Goal: Navigation & Orientation: Find specific page/section

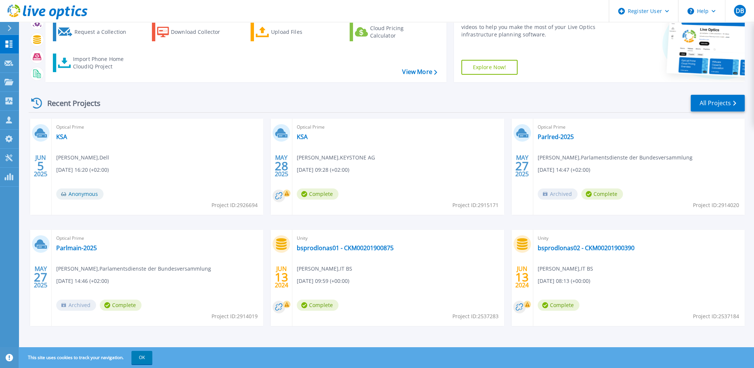
scroll to position [44, 0]
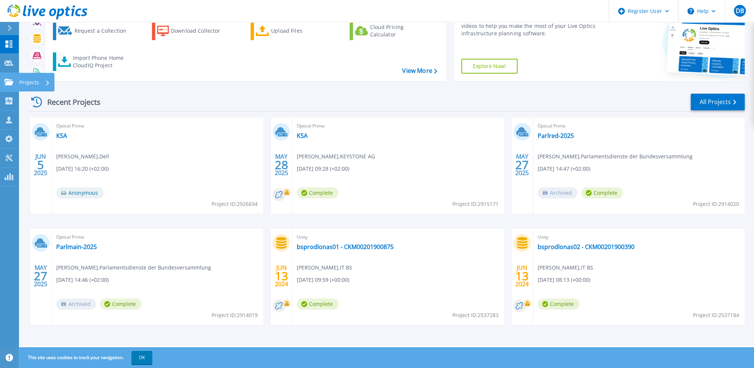
click at [11, 80] on icon at bounding box center [8, 82] width 9 height 6
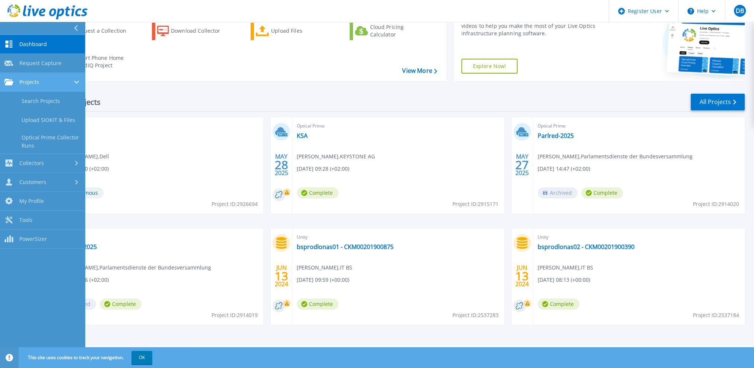
click at [32, 83] on span "Projects" at bounding box center [29, 82] width 20 height 7
click at [40, 175] on link "Customers Customers" at bounding box center [42, 182] width 85 height 19
click at [29, 83] on span "Projects" at bounding box center [29, 82] width 20 height 7
click at [33, 83] on span "Projects" at bounding box center [29, 82] width 20 height 7
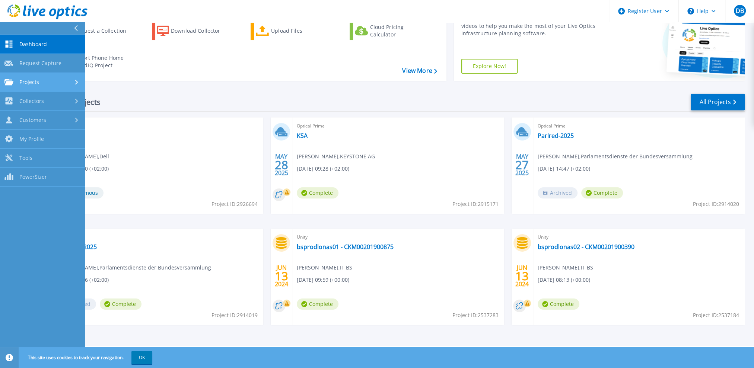
click at [33, 83] on span "Projects" at bounding box center [29, 82] width 20 height 7
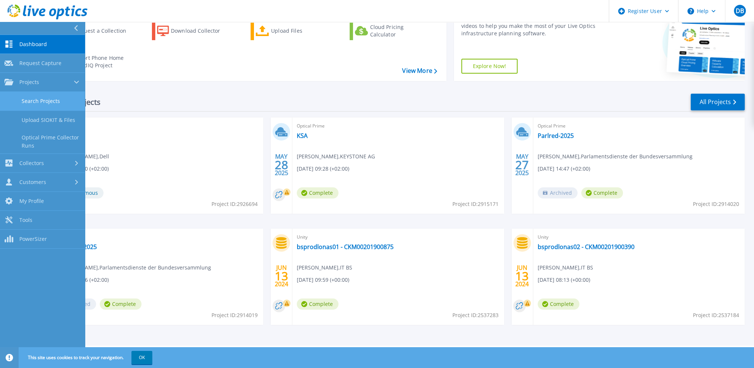
click at [32, 95] on link "Search Projects" at bounding box center [42, 101] width 85 height 19
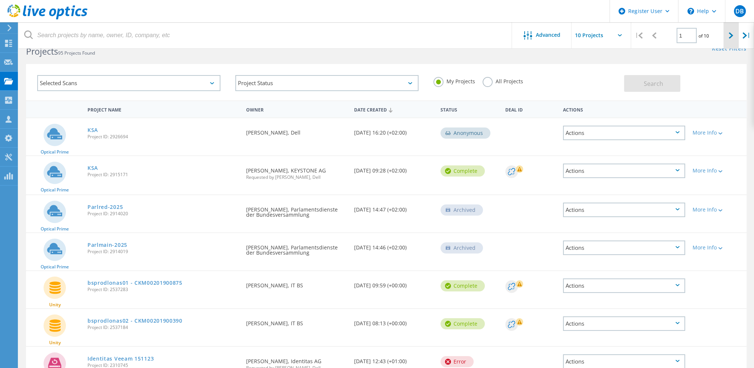
scroll to position [37, 0]
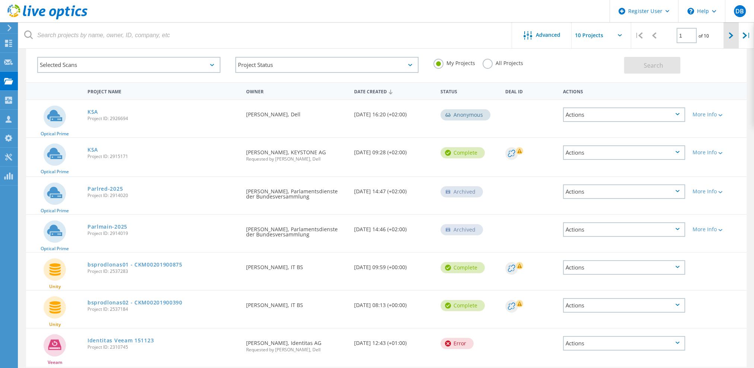
click at [730, 36] on icon at bounding box center [730, 35] width 4 height 6
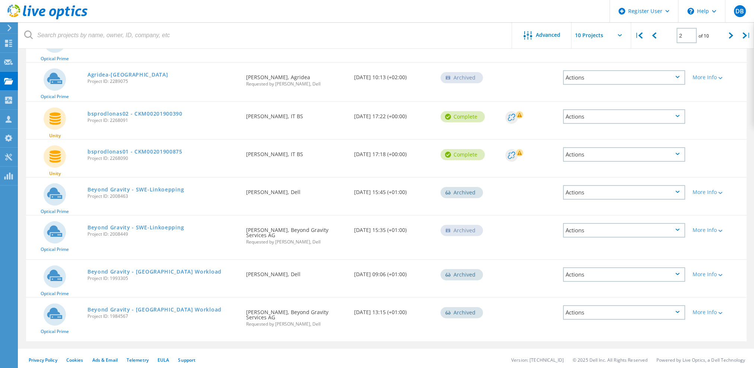
scroll to position [192, 0]
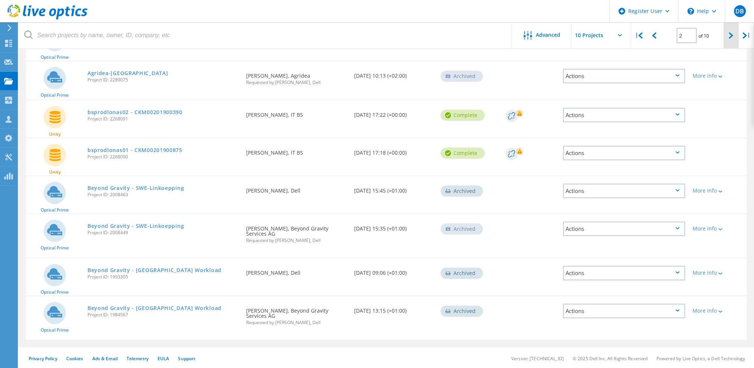
click at [730, 35] on icon at bounding box center [730, 35] width 4 height 6
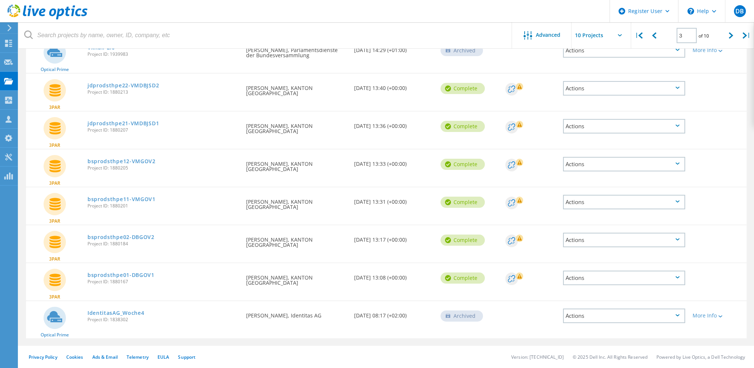
scroll to position [182, 0]
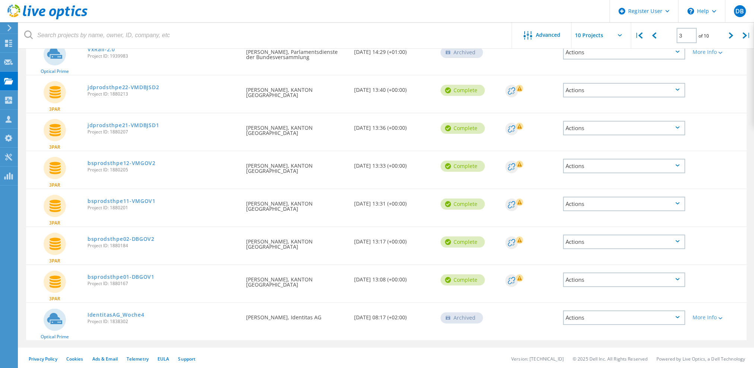
click at [677, 89] on icon at bounding box center [677, 90] width 4 height 2
click at [625, 79] on div "Download XLSX" at bounding box center [623, 79] width 121 height 12
click at [680, 123] on div "Actions" at bounding box center [624, 128] width 122 height 15
click at [589, 113] on div "Download XLSX" at bounding box center [623, 117] width 121 height 12
click at [677, 164] on icon at bounding box center [677, 165] width 4 height 2
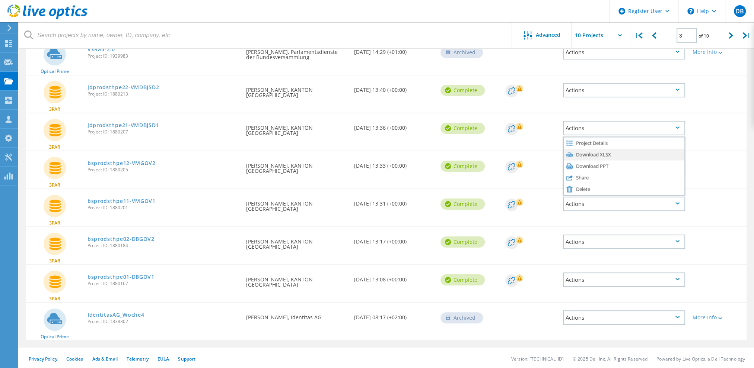
click at [602, 152] on div "Download XLSX" at bounding box center [623, 155] width 121 height 12
click at [678, 202] on icon at bounding box center [677, 203] width 4 height 2
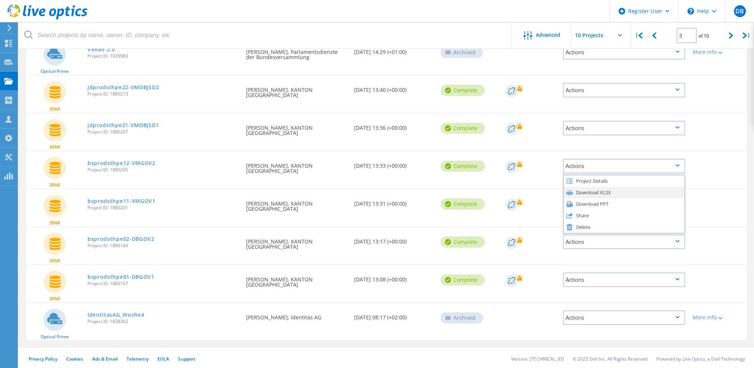
click at [618, 191] on div "Download XLSX" at bounding box center [623, 193] width 121 height 12
click at [675, 241] on icon at bounding box center [677, 241] width 4 height 2
click at [607, 229] on div "Download XLSX" at bounding box center [623, 231] width 121 height 12
click at [678, 276] on div "Actions" at bounding box center [624, 280] width 122 height 15
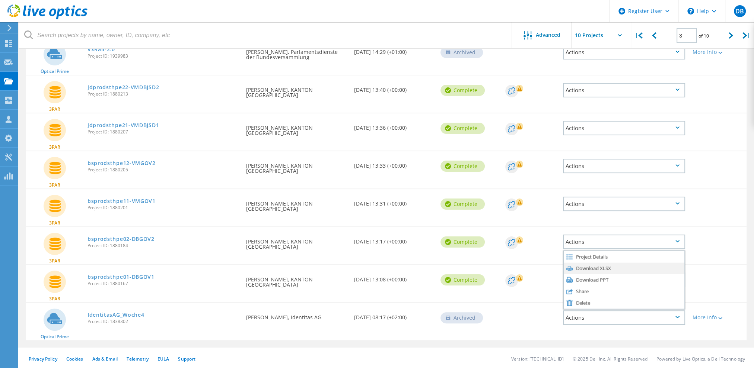
click at [648, 263] on div "Download XLSX" at bounding box center [623, 269] width 121 height 12
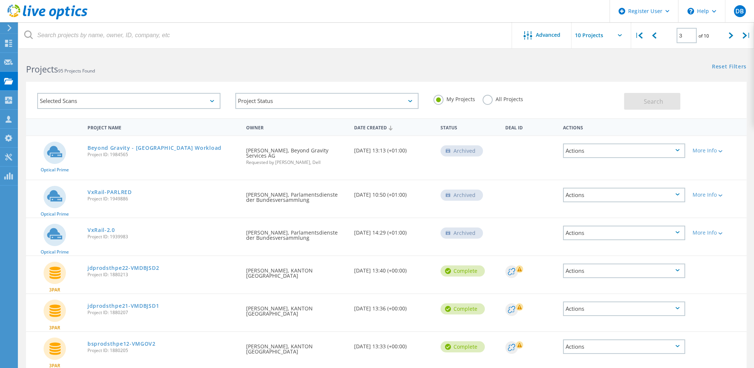
scroll to position [0, 0]
click at [743, 101] on div "Selected Scans Project Status In Progress Complete Published Anonymous Archived…" at bounding box center [386, 101] width 720 height 36
click at [652, 41] on div at bounding box center [653, 35] width 15 height 26
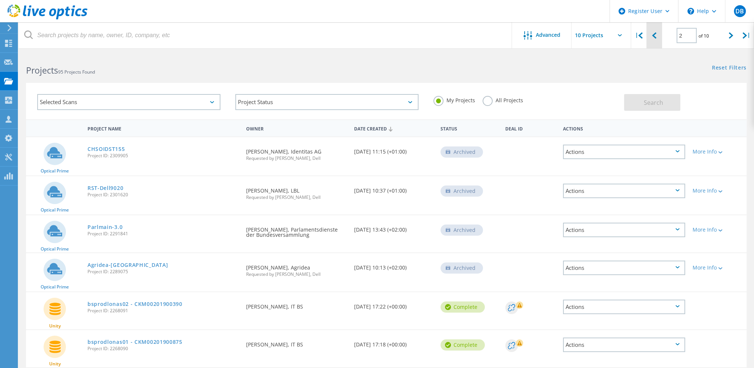
click at [650, 39] on div at bounding box center [653, 35] width 15 height 26
type input "1"
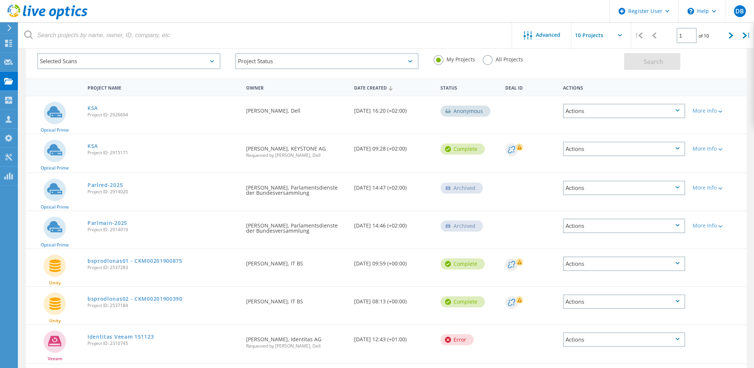
scroll to position [74, 0]
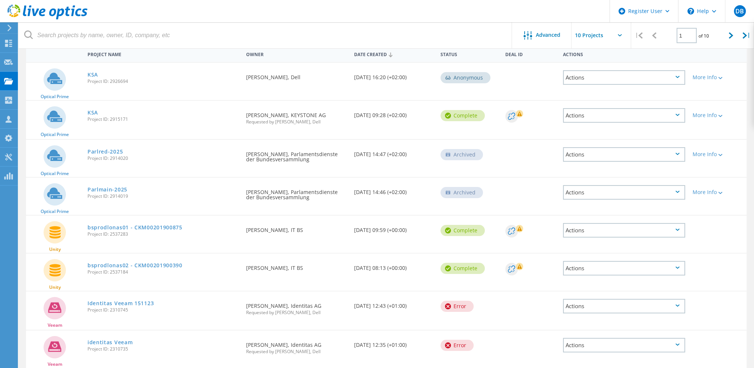
click at [677, 231] on div "Actions" at bounding box center [624, 230] width 122 height 15
click at [622, 224] on div "Download PPT" at bounding box center [623, 225] width 121 height 12
click at [674, 228] on div "Actions" at bounding box center [624, 230] width 122 height 15
click at [713, 233] on div at bounding box center [717, 225] width 58 height 19
click at [681, 265] on div "Actions" at bounding box center [624, 268] width 122 height 15
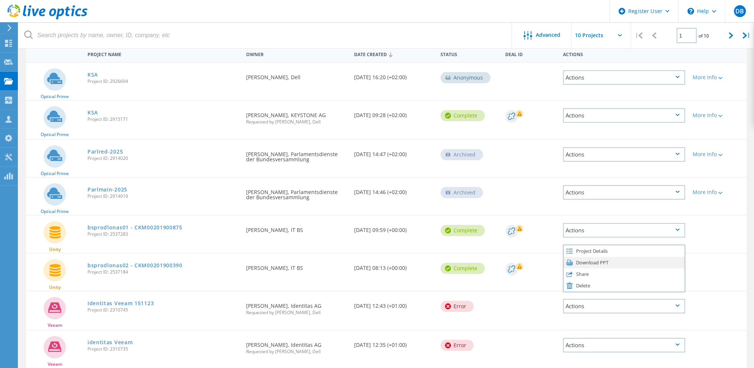
click at [631, 260] on div "Download PPT" at bounding box center [623, 263] width 121 height 12
click at [154, 264] on link "bsprodlonas02 - CKM00201900390" at bounding box center [134, 265] width 95 height 5
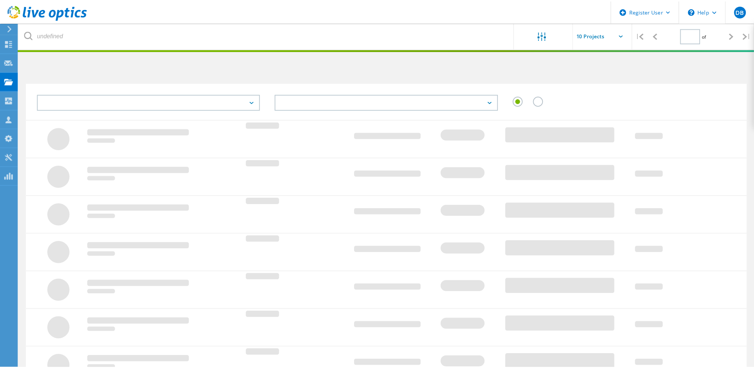
scroll to position [74, 0]
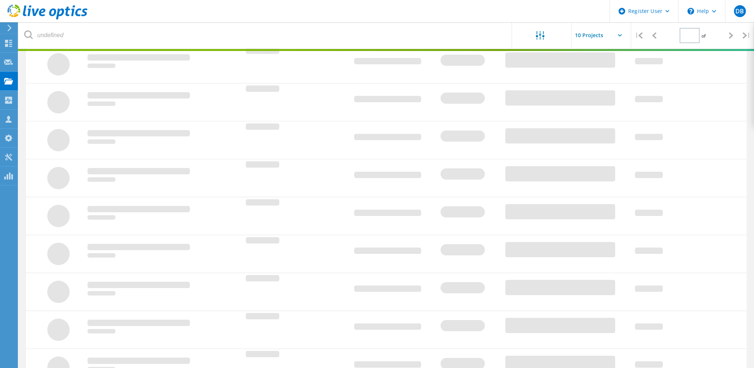
type input "1"
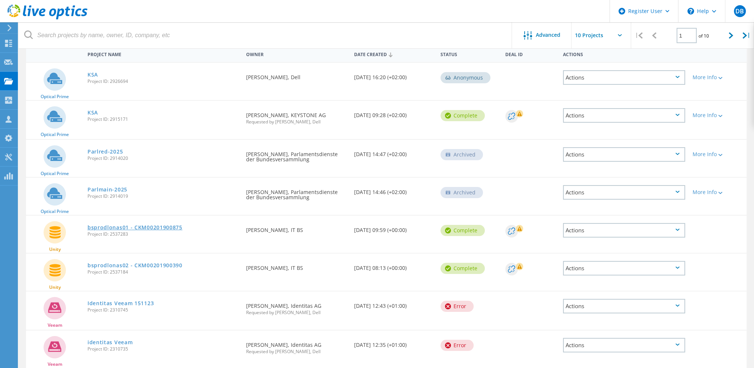
click at [162, 225] on link "bsprodlonas01 - CKM00201900875" at bounding box center [134, 227] width 95 height 5
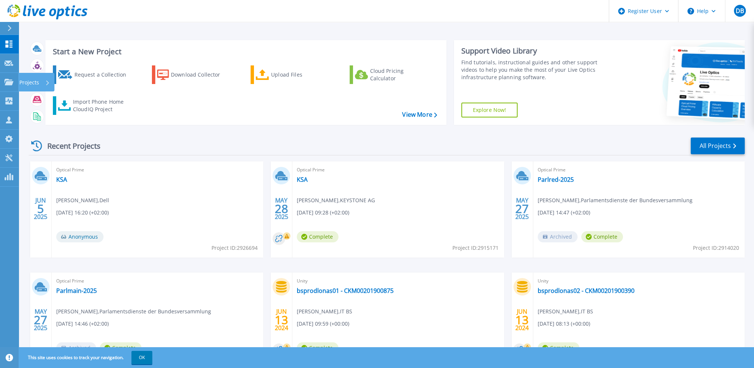
click at [31, 82] on p "Projects" at bounding box center [29, 82] width 20 height 19
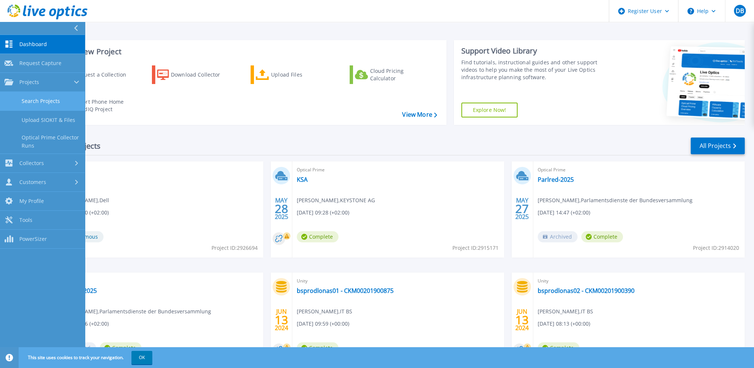
click at [40, 97] on link "Search Projects" at bounding box center [42, 101] width 85 height 19
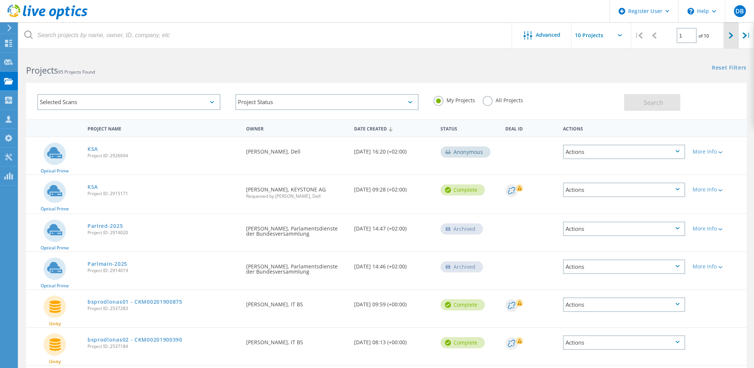
click at [732, 36] on div at bounding box center [730, 35] width 15 height 26
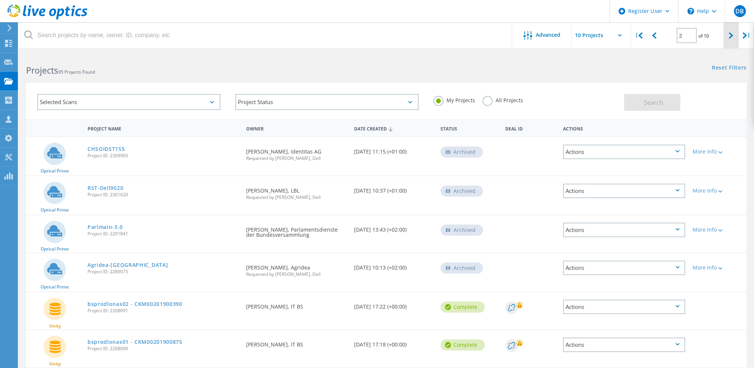
click at [732, 36] on icon at bounding box center [730, 35] width 4 height 6
type input "3"
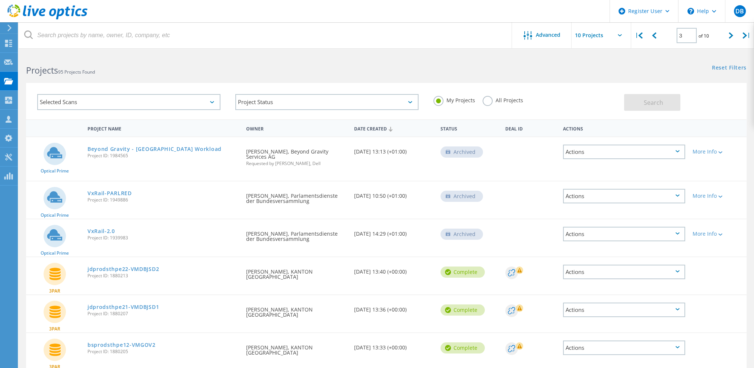
scroll to position [112, 0]
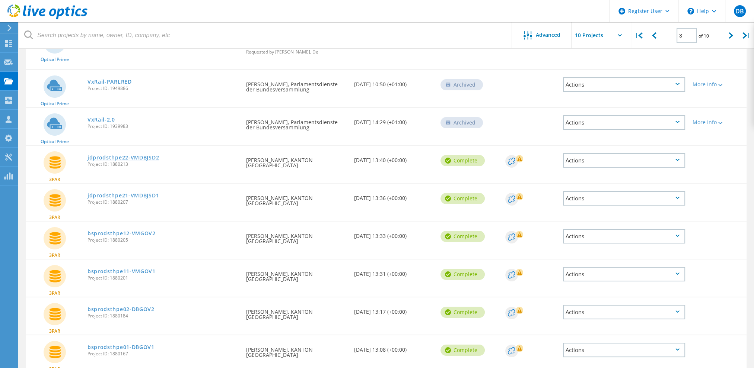
click at [114, 156] on link "jdprodsthpe22-VMDBJSD2" at bounding box center [122, 157] width 71 height 5
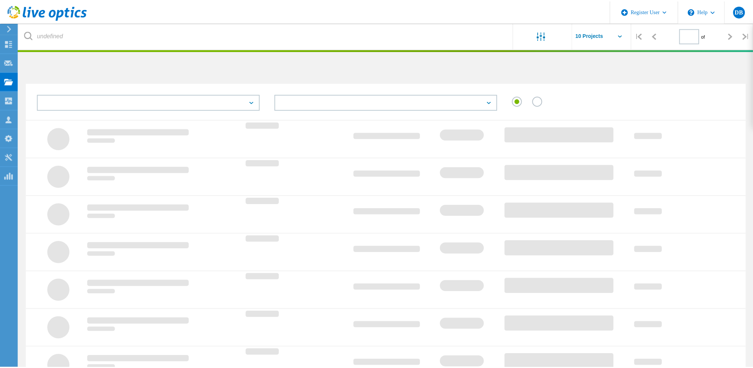
scroll to position [112, 0]
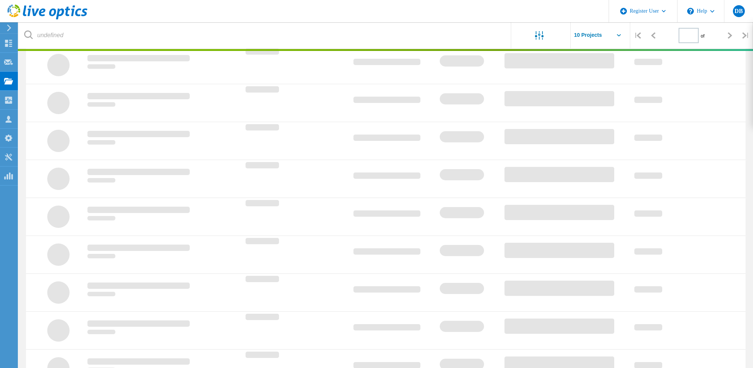
type input "3"
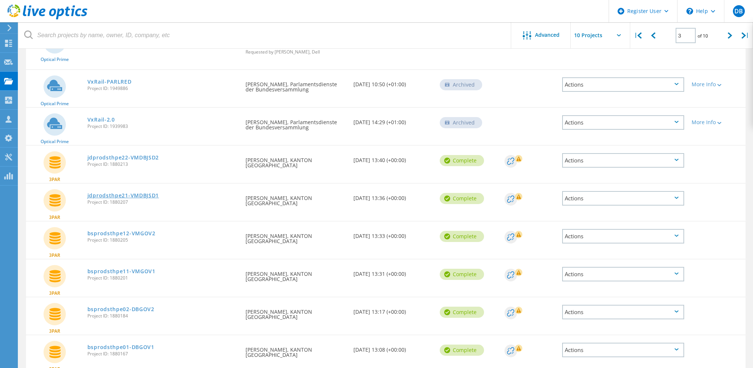
click at [103, 196] on link "jdprodsthpe21-VMDBJSD1" at bounding box center [122, 195] width 71 height 5
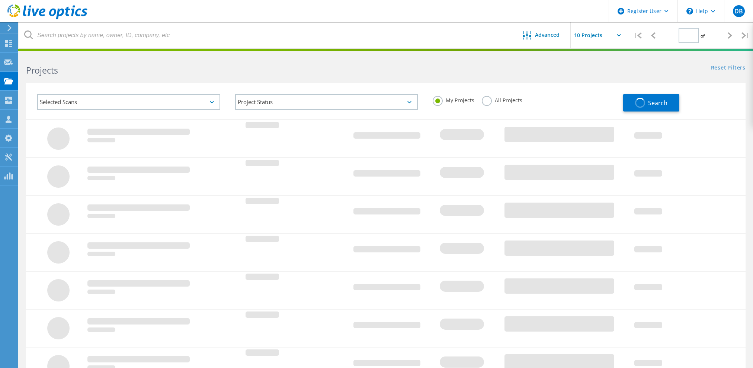
type input "3"
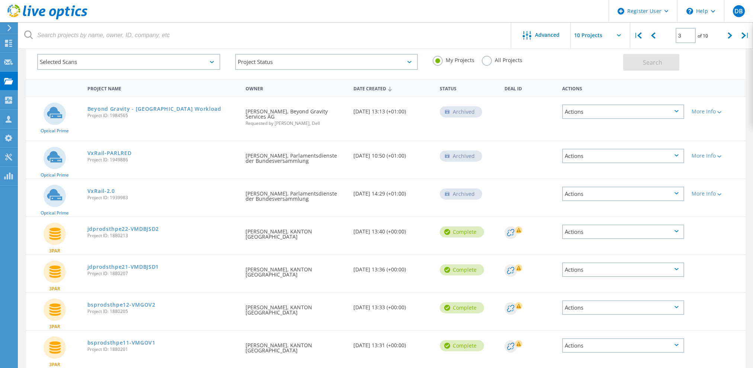
scroll to position [74, 0]
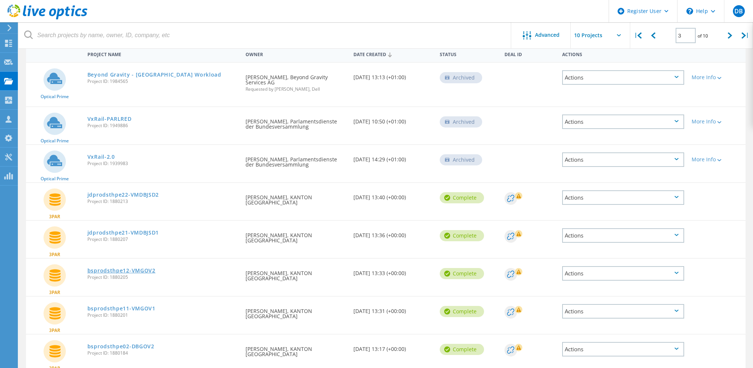
click at [111, 268] on link "bsprodsthpe12-VMGOV2" at bounding box center [121, 270] width 68 height 5
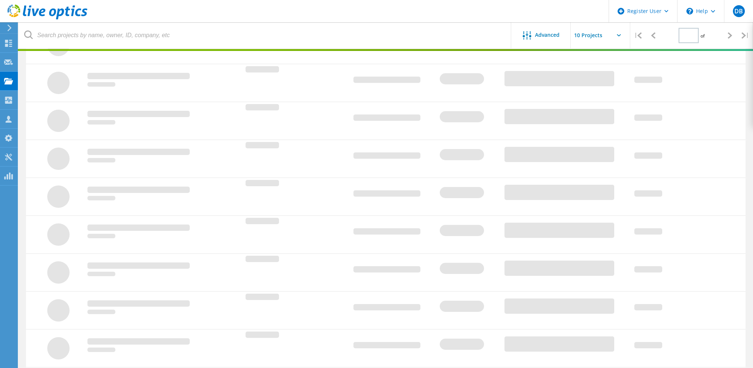
type input "3"
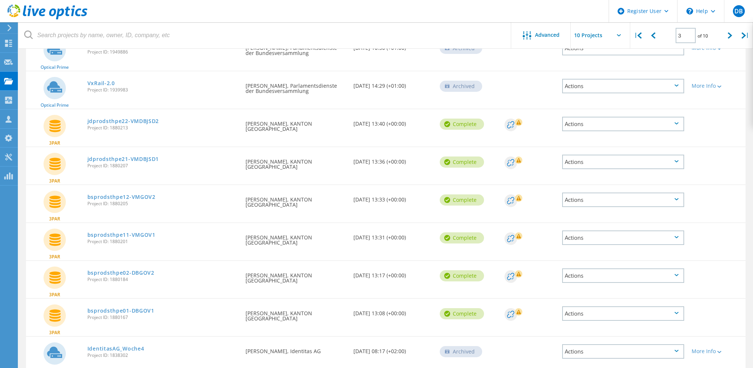
scroll to position [149, 0]
click at [115, 194] on link "bsprodsthpe12-VMGOV2" at bounding box center [121, 196] width 68 height 5
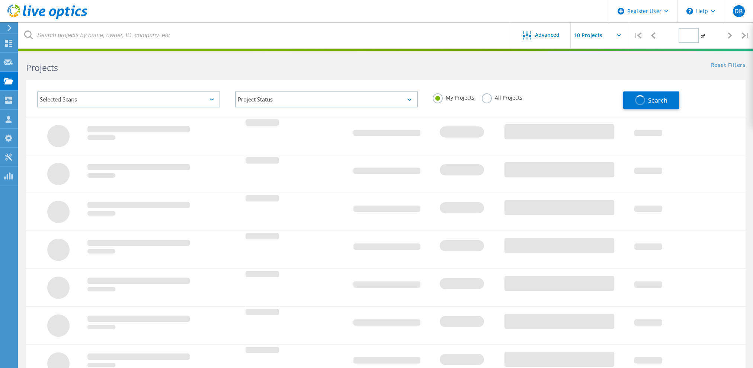
type input "3"
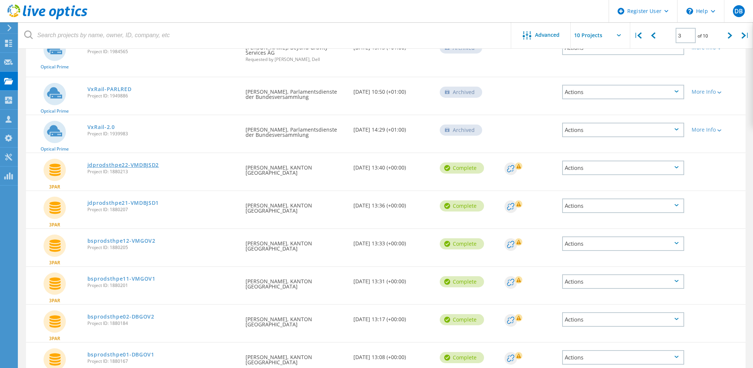
scroll to position [182, 0]
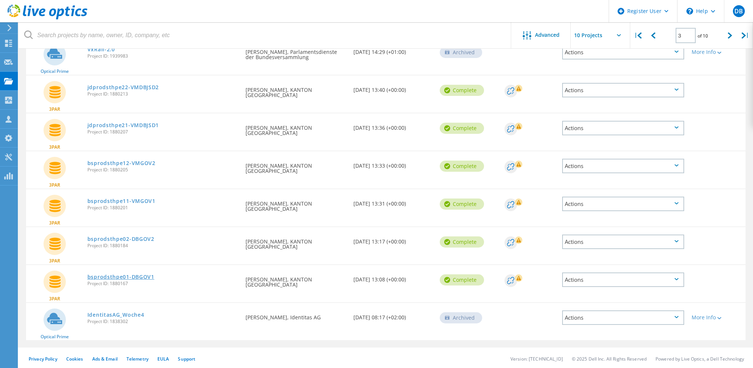
click at [111, 276] on link "bsprodsthpe01-DBGOV1" at bounding box center [120, 277] width 67 height 5
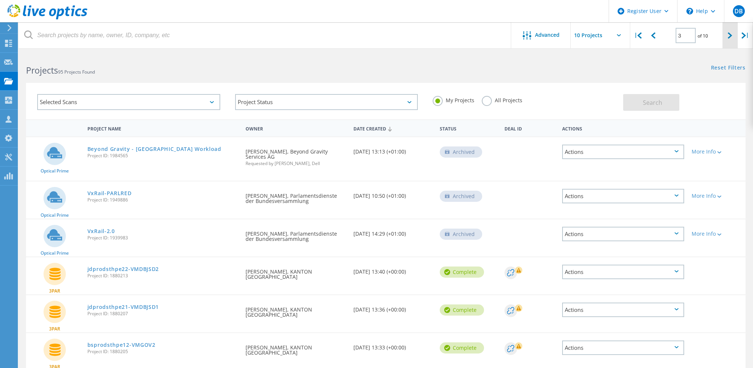
click at [728, 39] on div at bounding box center [730, 35] width 15 height 26
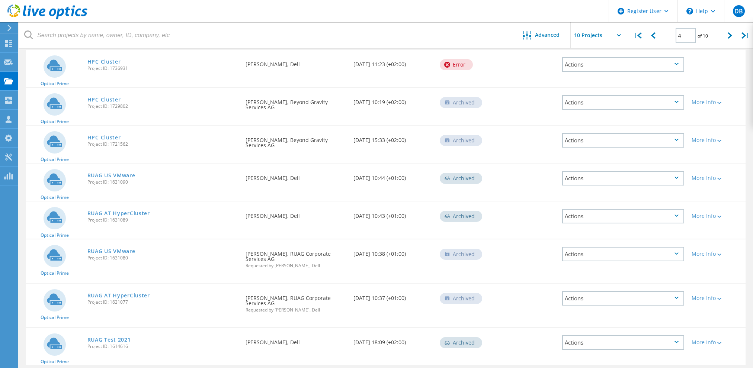
scroll to position [189, 0]
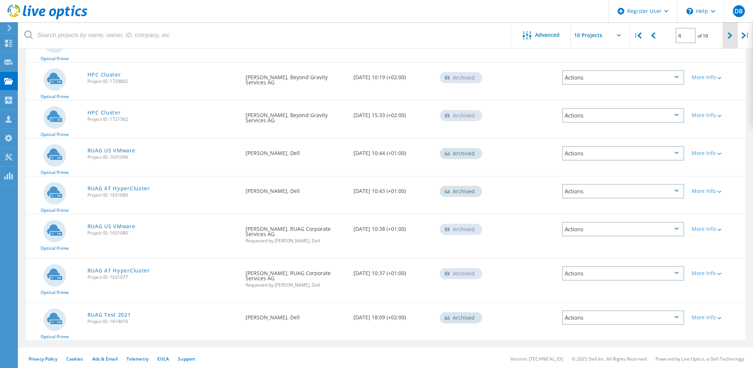
click at [723, 38] on div at bounding box center [730, 35] width 15 height 26
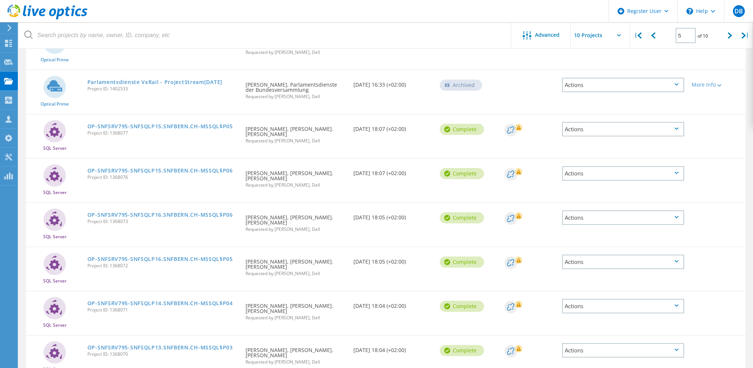
scroll to position [198, 0]
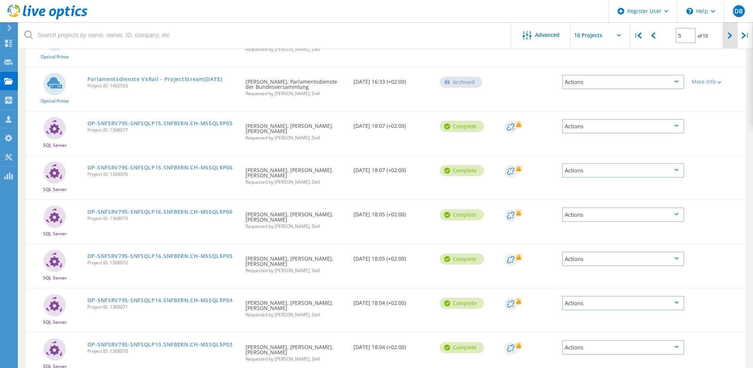
click at [728, 32] on icon at bounding box center [730, 35] width 4 height 6
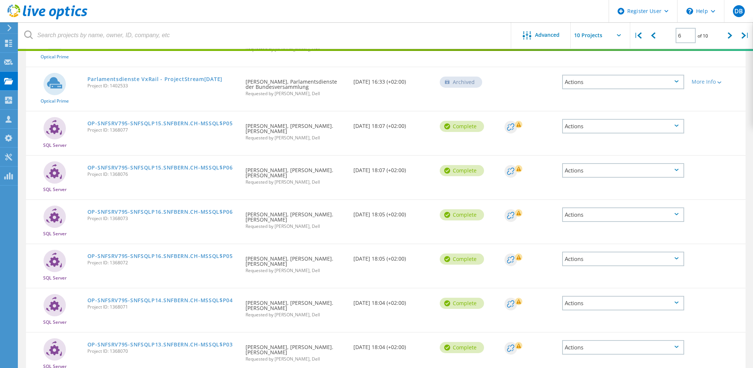
scroll to position [187, 0]
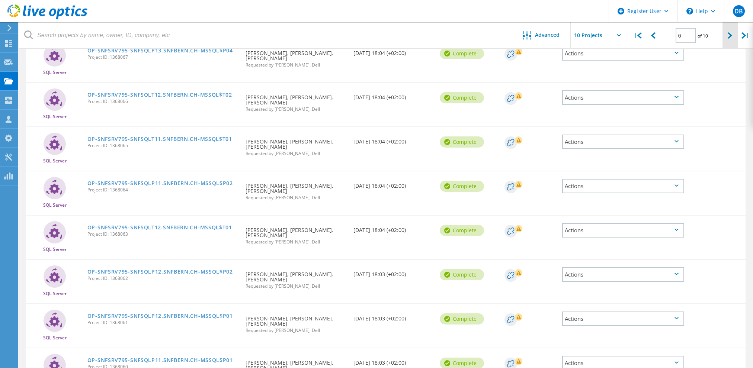
click at [730, 37] on icon at bounding box center [730, 35] width 4 height 6
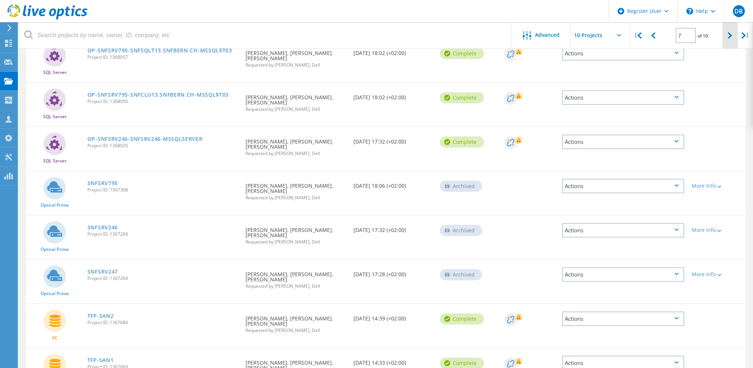
click at [730, 37] on icon at bounding box center [730, 35] width 4 height 6
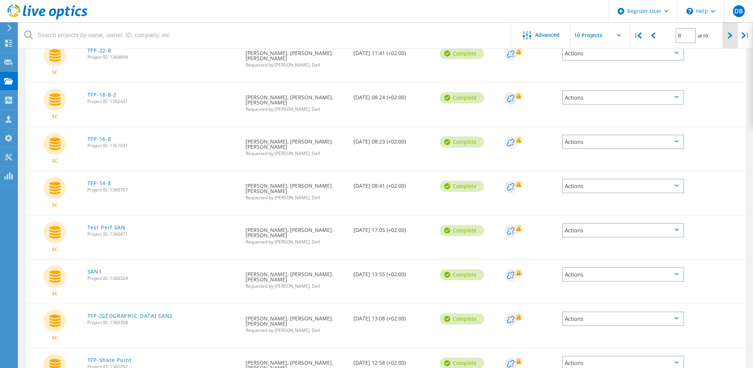
click at [730, 37] on icon at bounding box center [730, 35] width 4 height 6
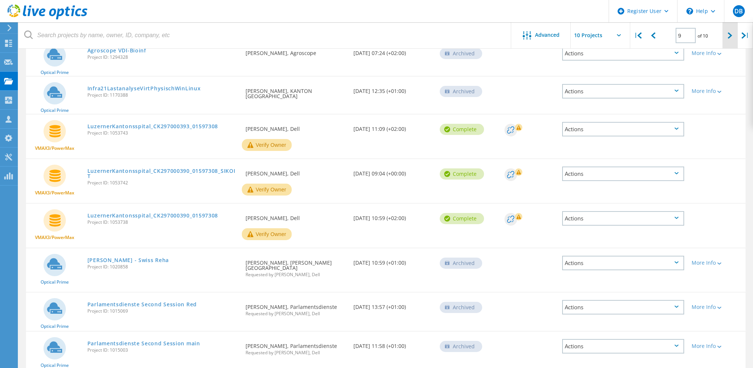
scroll to position [198, 0]
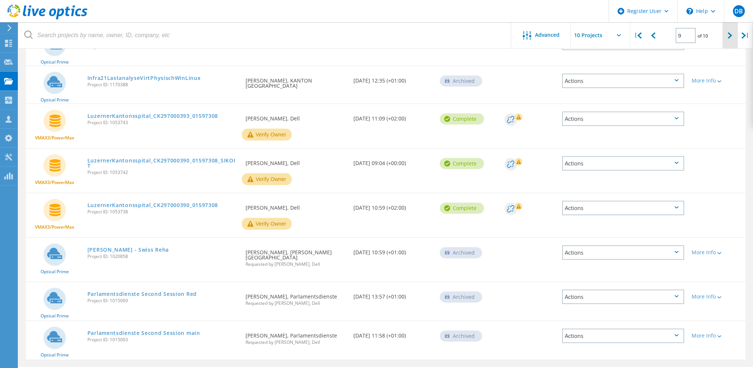
click at [730, 37] on icon at bounding box center [730, 35] width 4 height 6
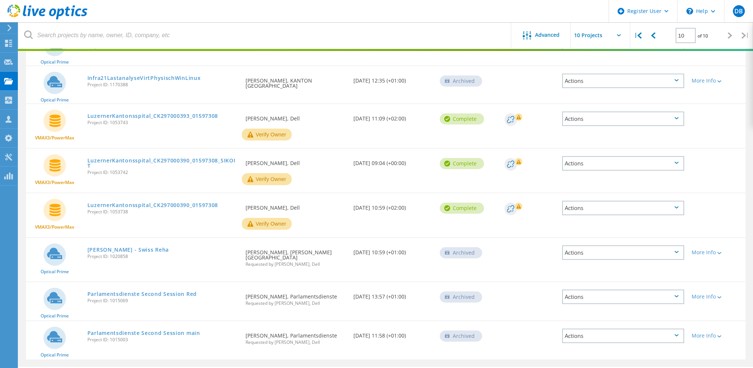
scroll to position [20, 0]
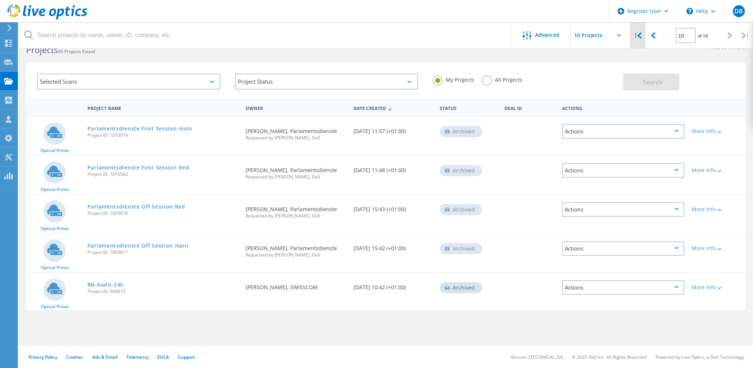
click at [643, 41] on div "|" at bounding box center [637, 35] width 15 height 26
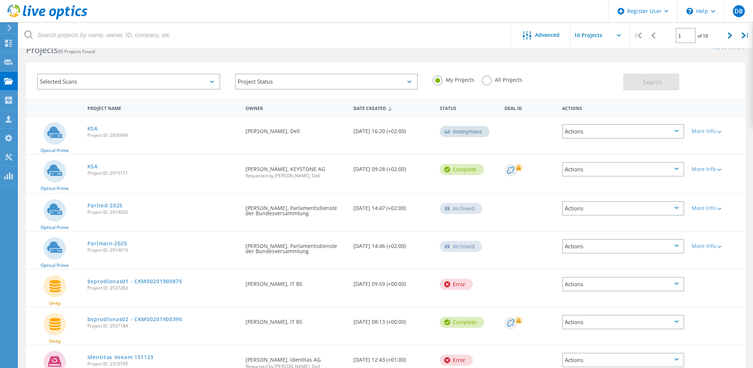
scroll to position [182, 0]
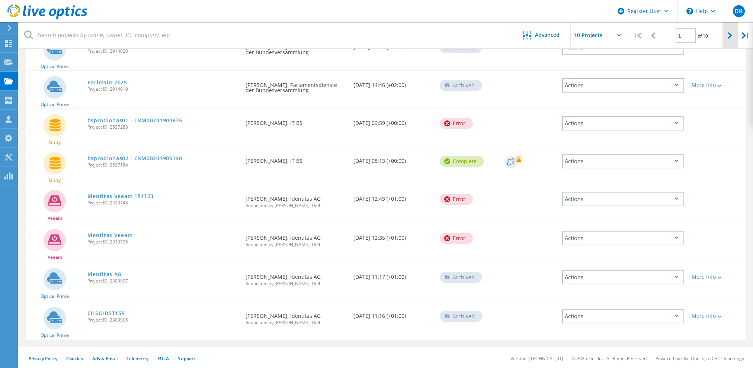
click at [732, 36] on div at bounding box center [730, 35] width 15 height 26
type input "2"
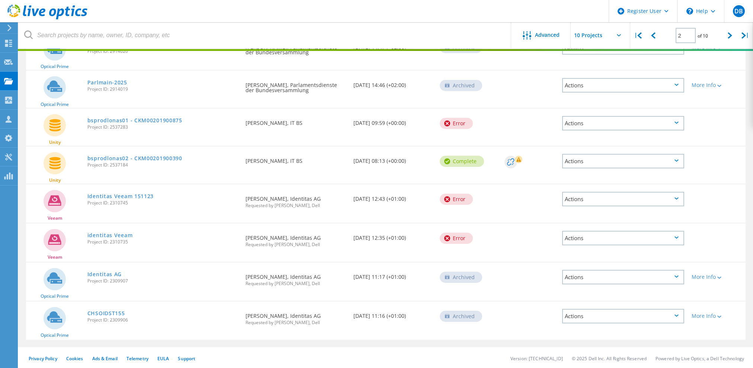
scroll to position [192, 0]
